Goal: Transaction & Acquisition: Purchase product/service

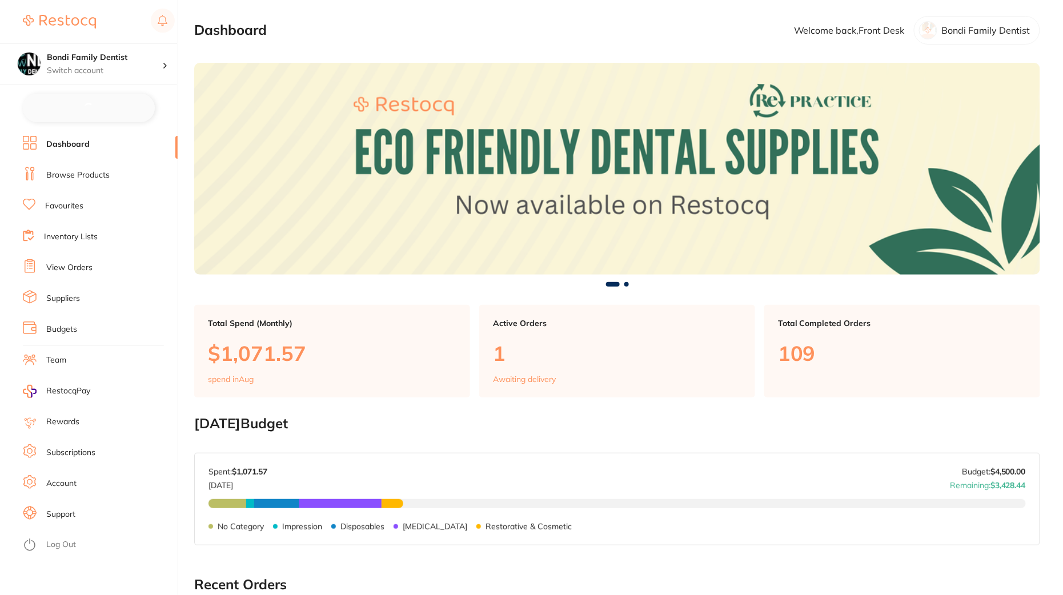
checkbox input "false"
click at [116, 167] on li "Browse Products" at bounding box center [100, 174] width 155 height 17
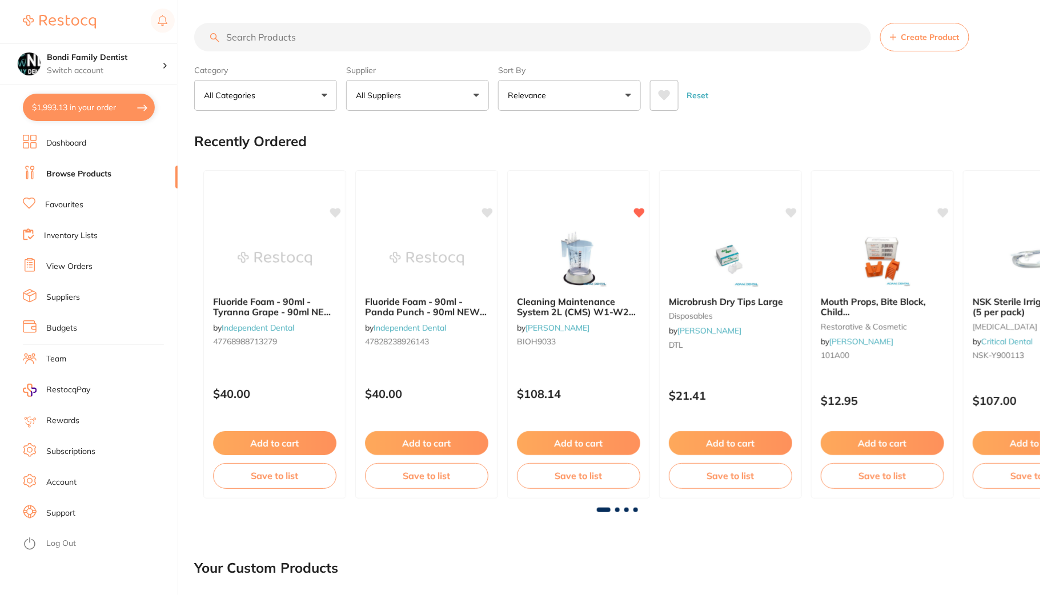
click at [386, 33] on input "search" at bounding box center [532, 37] width 677 height 29
paste input "[PERSON_NAME] Dish Assorted Colours"
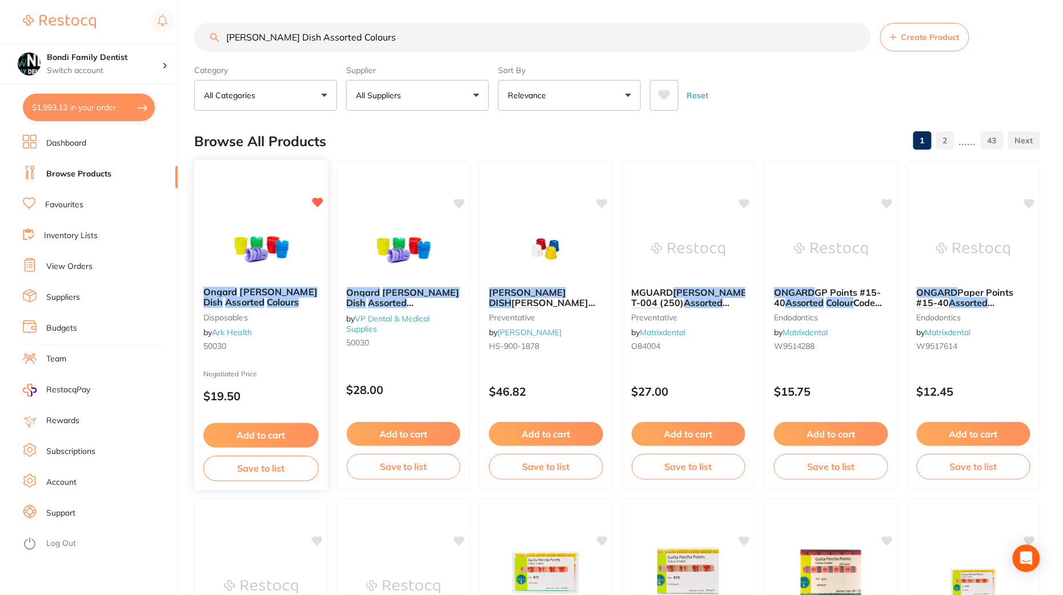
type input "[PERSON_NAME] Dish Assorted Colours"
click at [299, 362] on div "[PERSON_NAME] Dish Assorted Colours disposables by Ark Health 50030" at bounding box center [261, 321] width 134 height 87
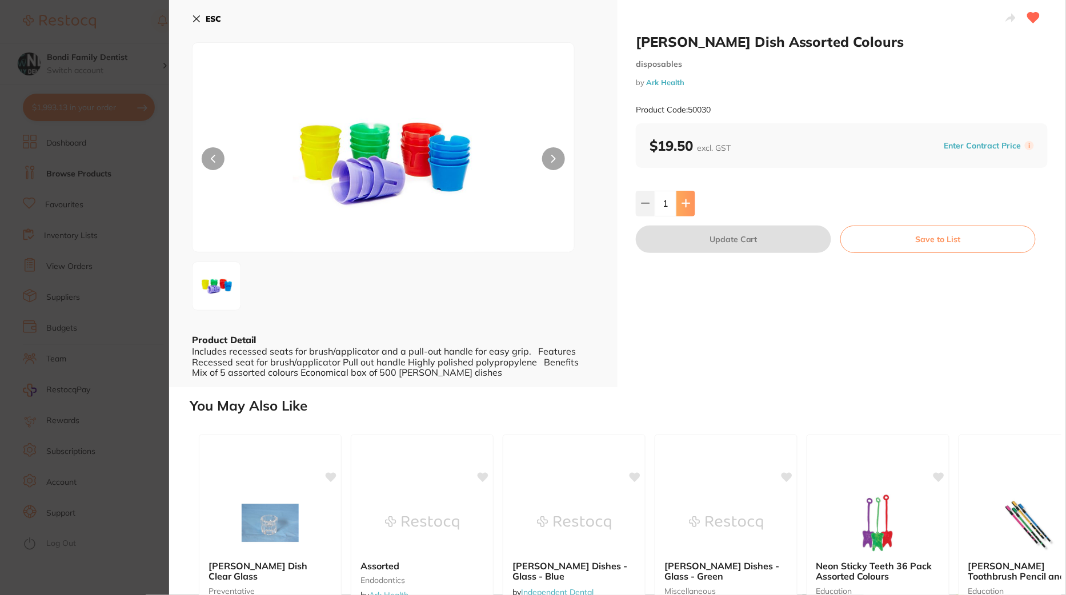
click at [687, 200] on icon at bounding box center [686, 203] width 9 height 9
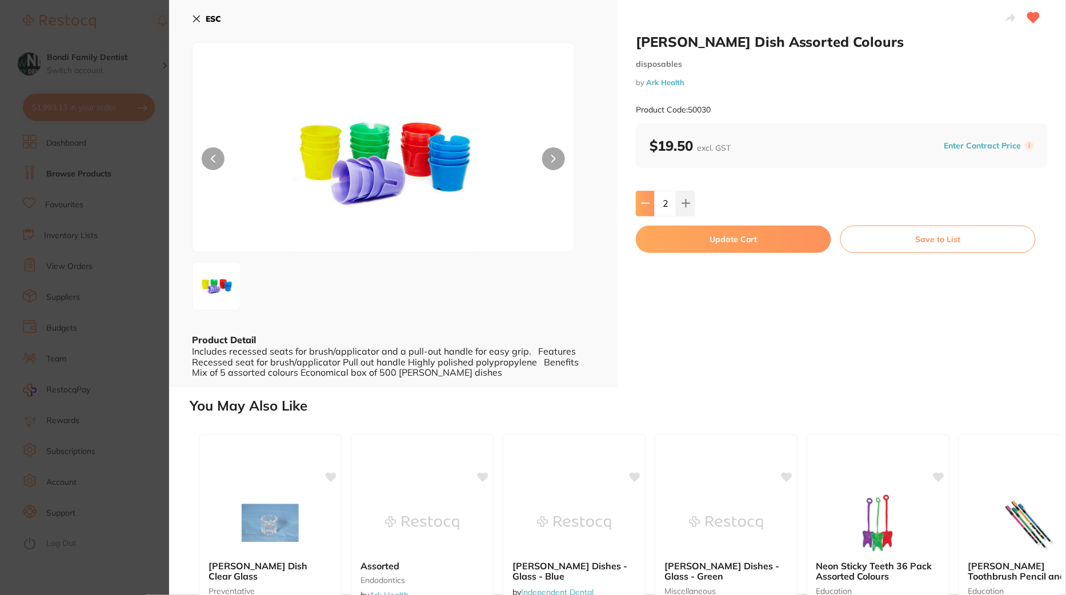
click at [641, 205] on icon at bounding box center [645, 203] width 9 height 9
type input "1"
click at [778, 241] on button "Update Cart" at bounding box center [733, 239] width 195 height 27
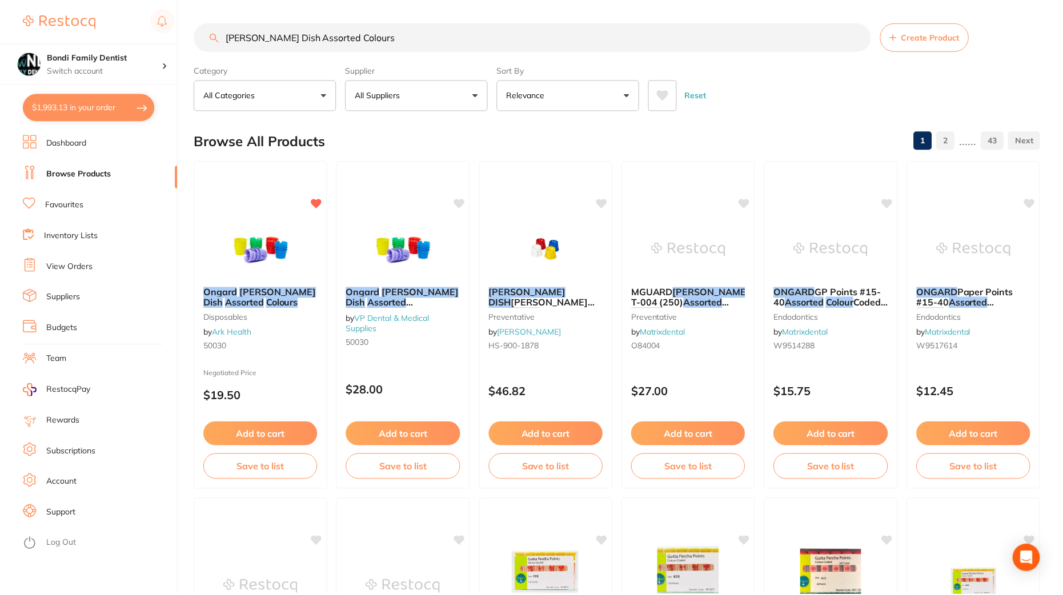
scroll to position [2, 0]
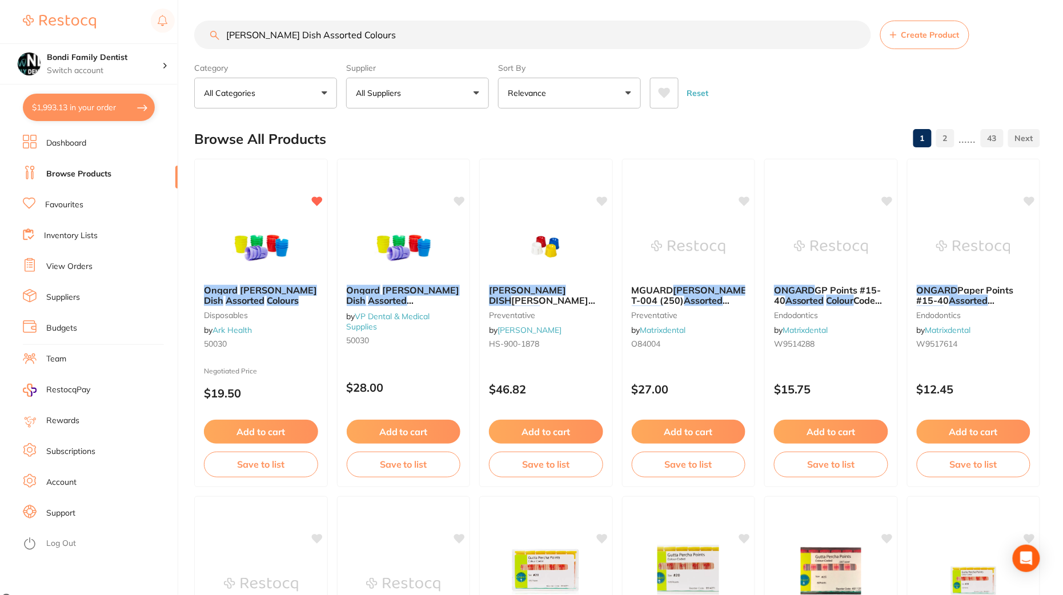
click at [101, 109] on button "$1,993.13 in your order" at bounding box center [89, 107] width 132 height 27
checkbox input "true"
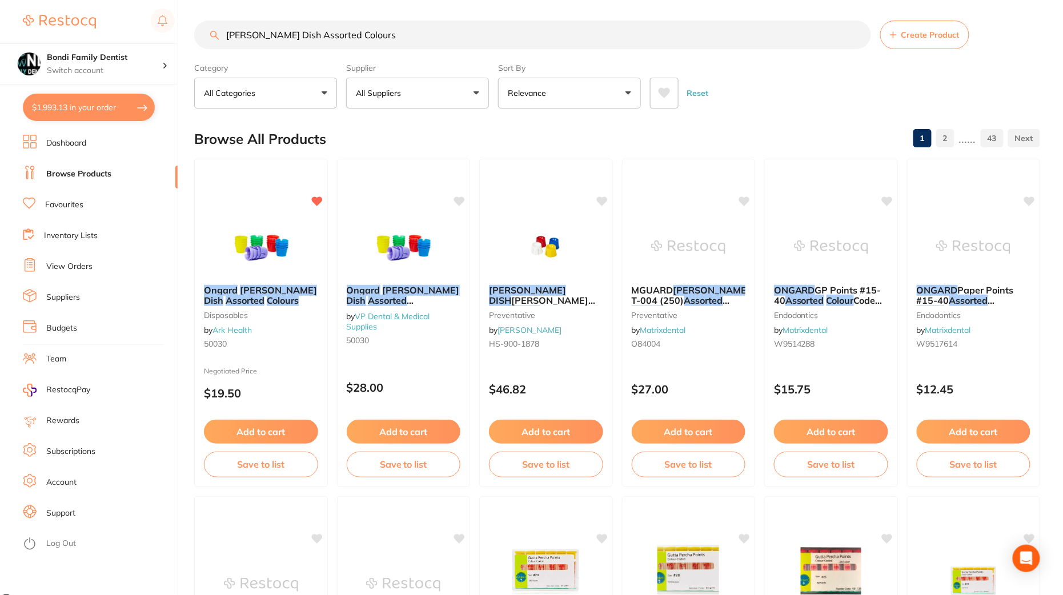
checkbox input "true"
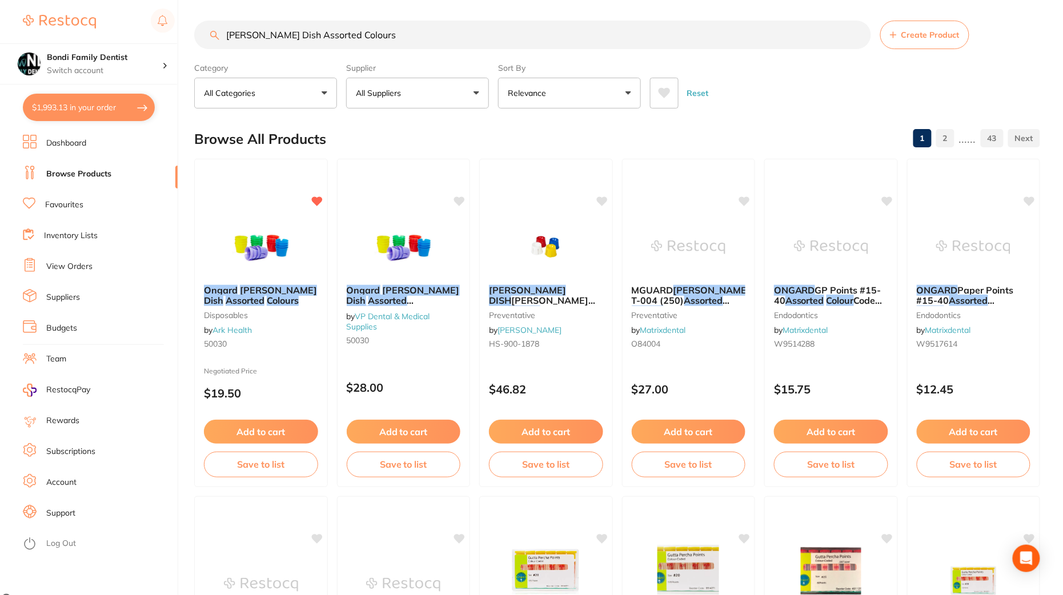
checkbox input "true"
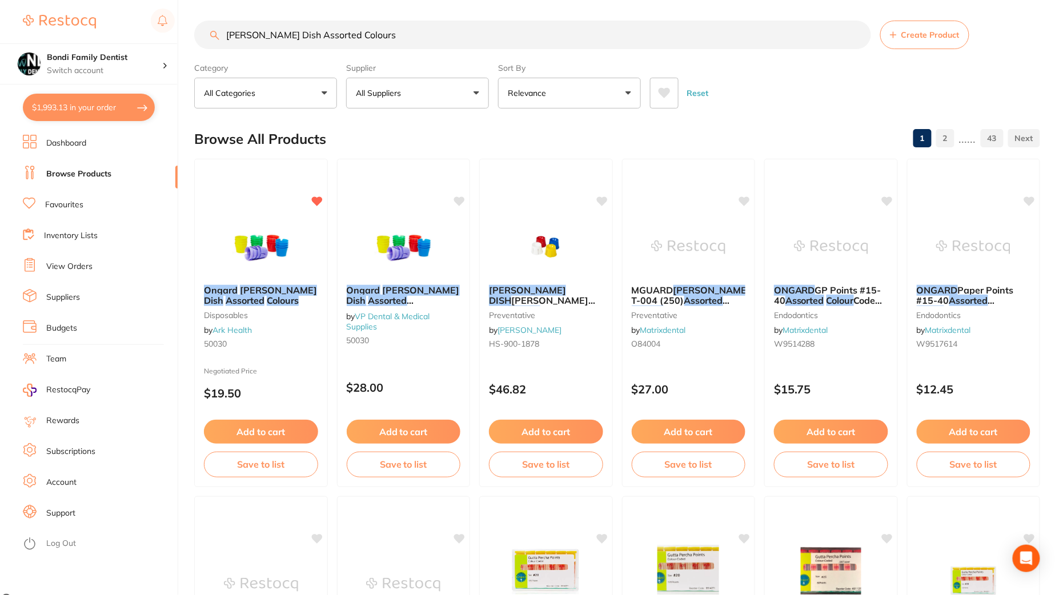
checkbox input "true"
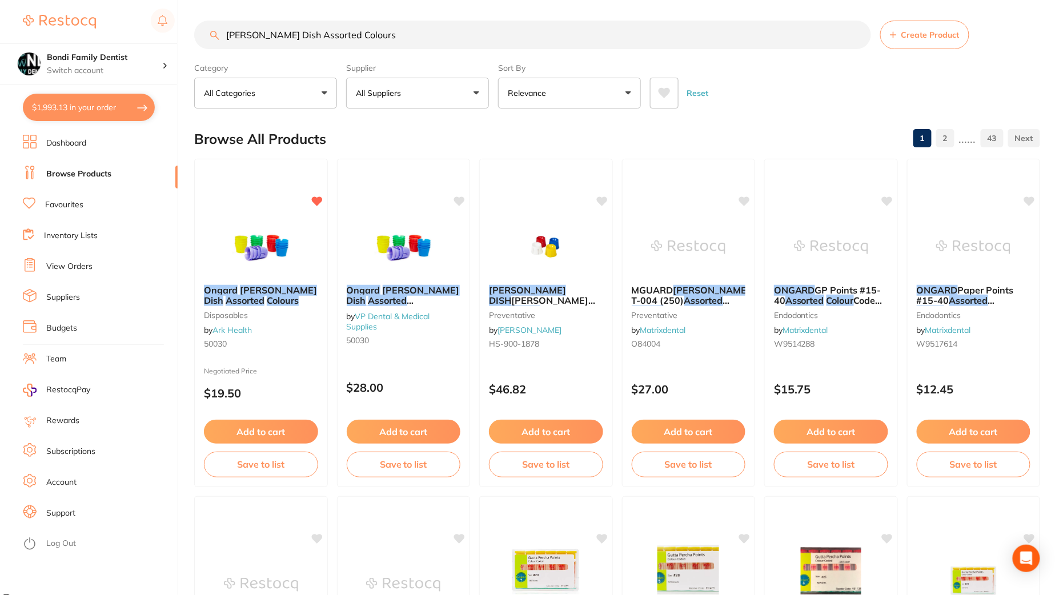
checkbox input "true"
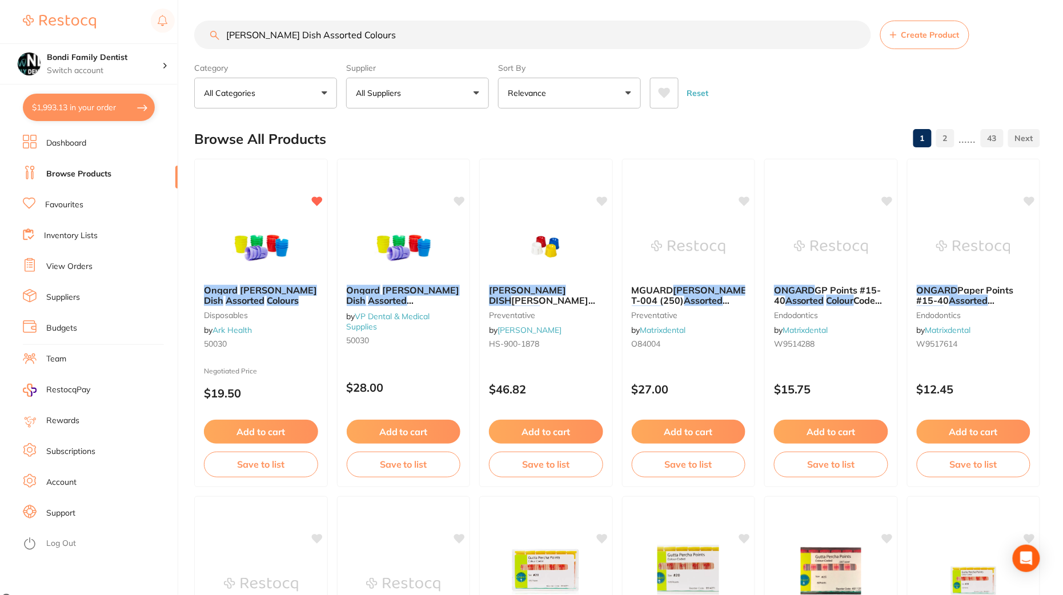
checkbox input "true"
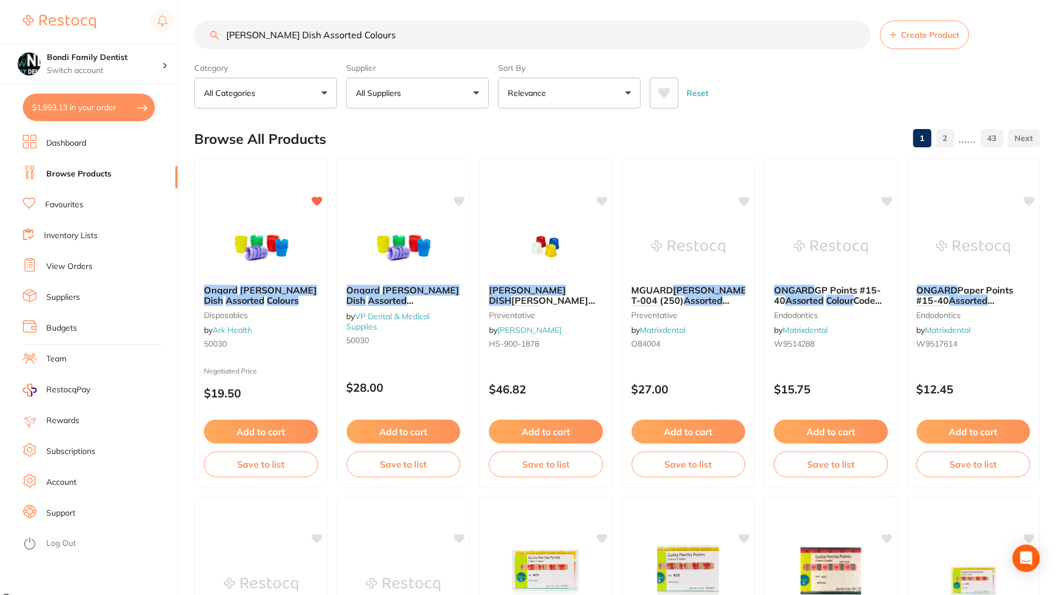
checkbox input "true"
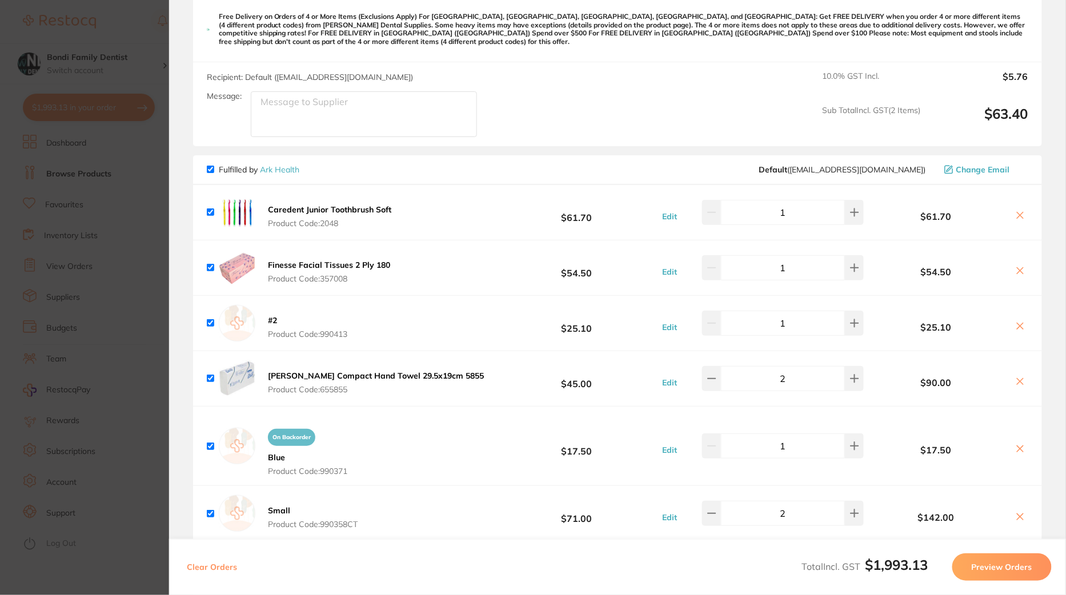
scroll to position [935, 0]
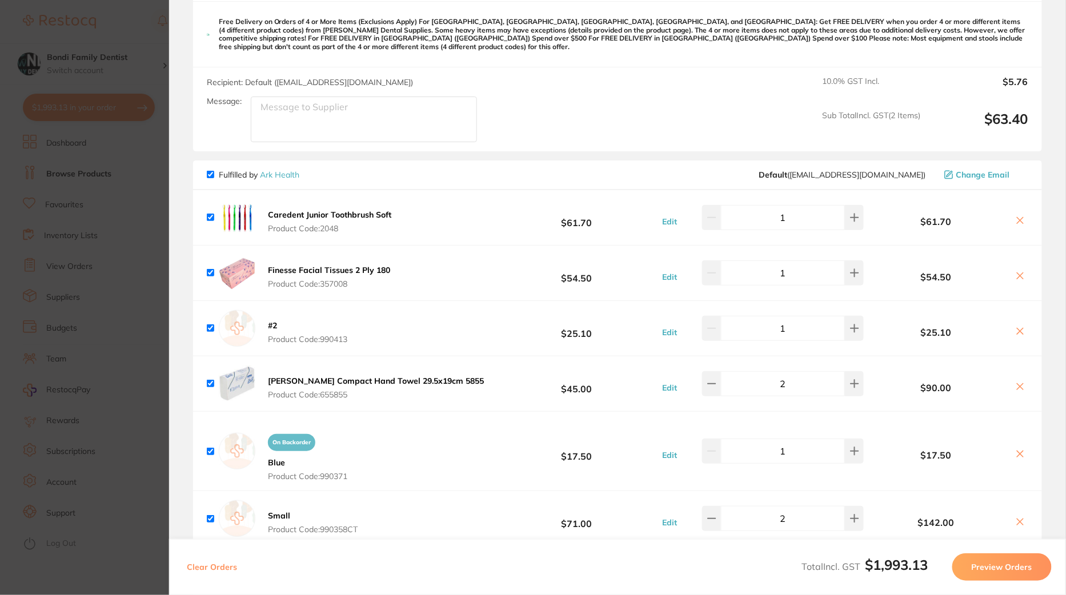
click at [146, 385] on section "Update RRP Set your pre negotiated price for this item. Item Agreed RRP (excl. …" at bounding box center [533, 297] width 1066 height 595
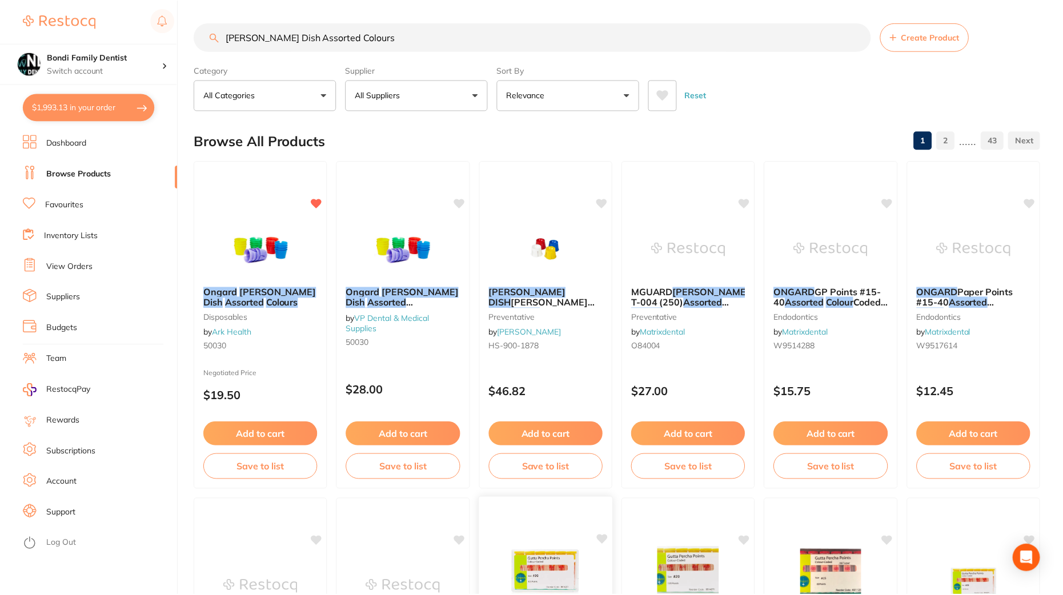
scroll to position [2, 0]
